Goal: Obtain resource: Obtain resource

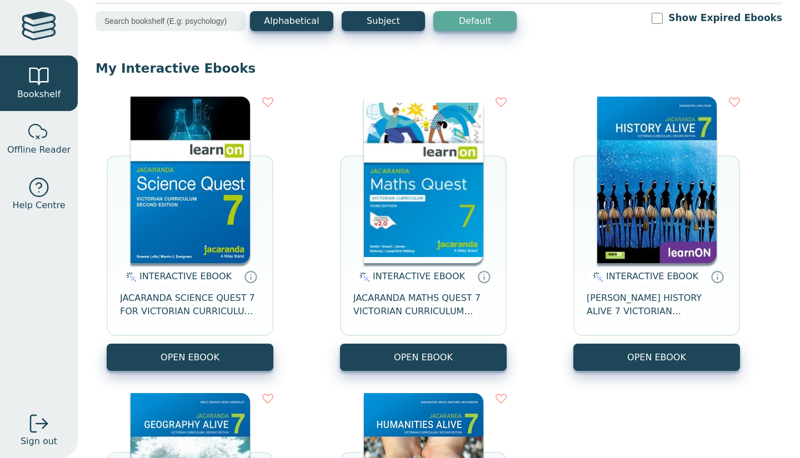
scroll to position [111, 0]
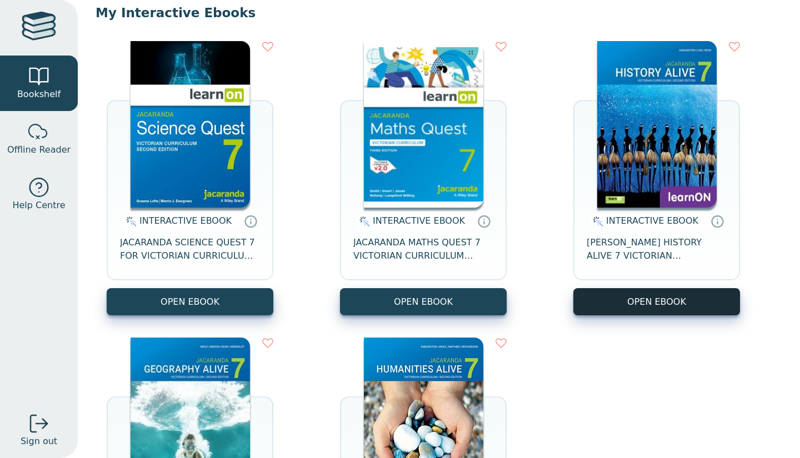
click at [638, 295] on button "OPEN EBOOK" at bounding box center [656, 301] width 167 height 27
click at [636, 292] on button "OPEN EBOOK" at bounding box center [656, 301] width 167 height 27
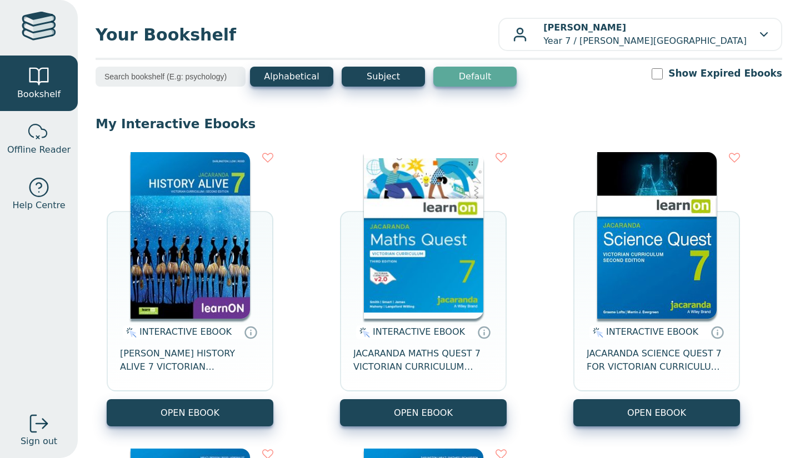
scroll to position [111, 0]
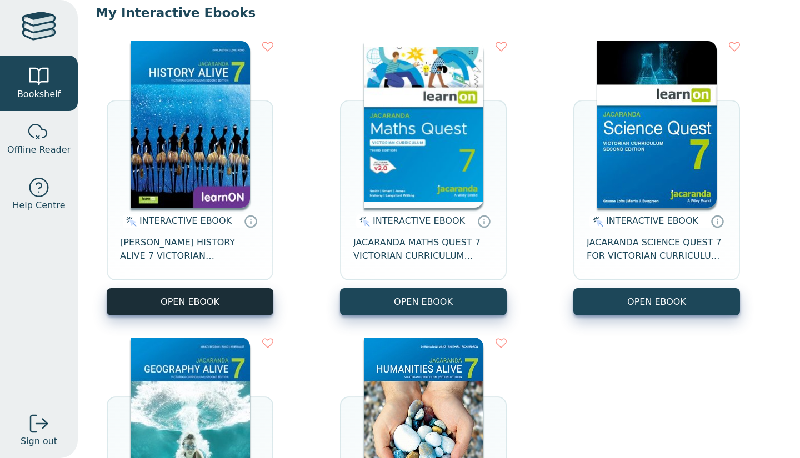
click at [145, 299] on button "OPEN EBOOK" at bounding box center [190, 301] width 167 height 27
